Goal: Information Seeking & Learning: Learn about a topic

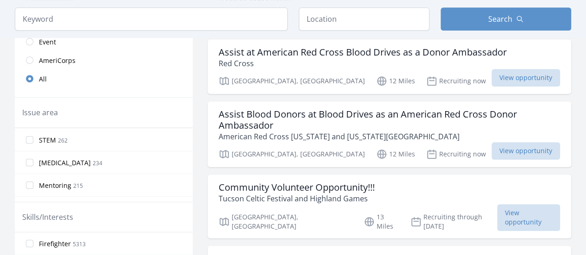
scroll to position [486, 0]
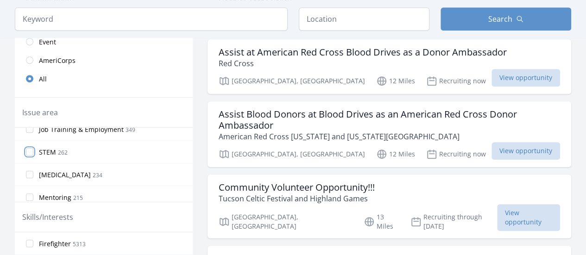
click at [29, 148] on input "STEM 262" at bounding box center [29, 151] width 7 height 7
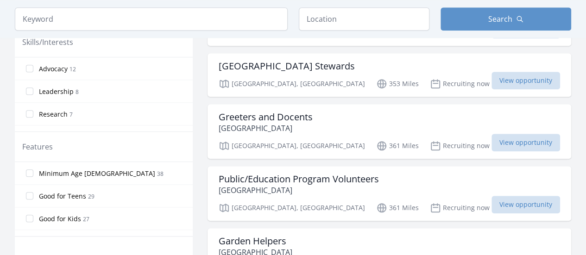
scroll to position [405, 0]
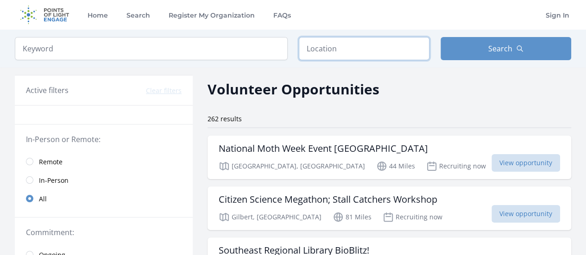
click at [360, 52] on input "text" at bounding box center [364, 48] width 131 height 23
type input "8"
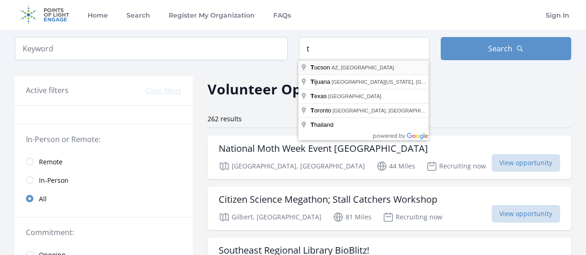
type input "[GEOGRAPHIC_DATA], [GEOGRAPHIC_DATA], [GEOGRAPHIC_DATA]"
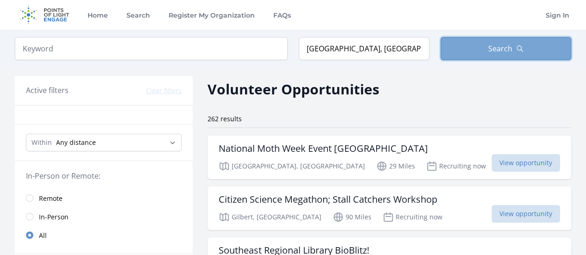
click at [505, 50] on span "Search" at bounding box center [500, 48] width 24 height 11
click at [490, 45] on span "Search" at bounding box center [500, 48] width 24 height 11
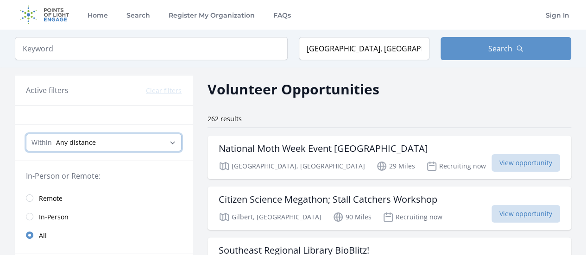
click at [148, 143] on select "Any distance , 5 Miles , 20 Miles , 50 Miles , 100 Miles" at bounding box center [104, 143] width 156 height 18
select select "160934"
click at [26, 134] on select "Any distance , 5 Miles , 20 Miles , 50 Miles , 100 Miles" at bounding box center [104, 143] width 156 height 18
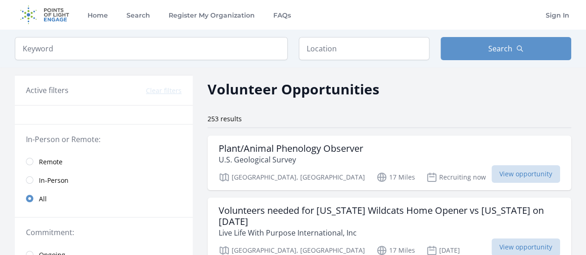
scroll to position [984, 0]
